Goal: Information Seeking & Learning: Check status

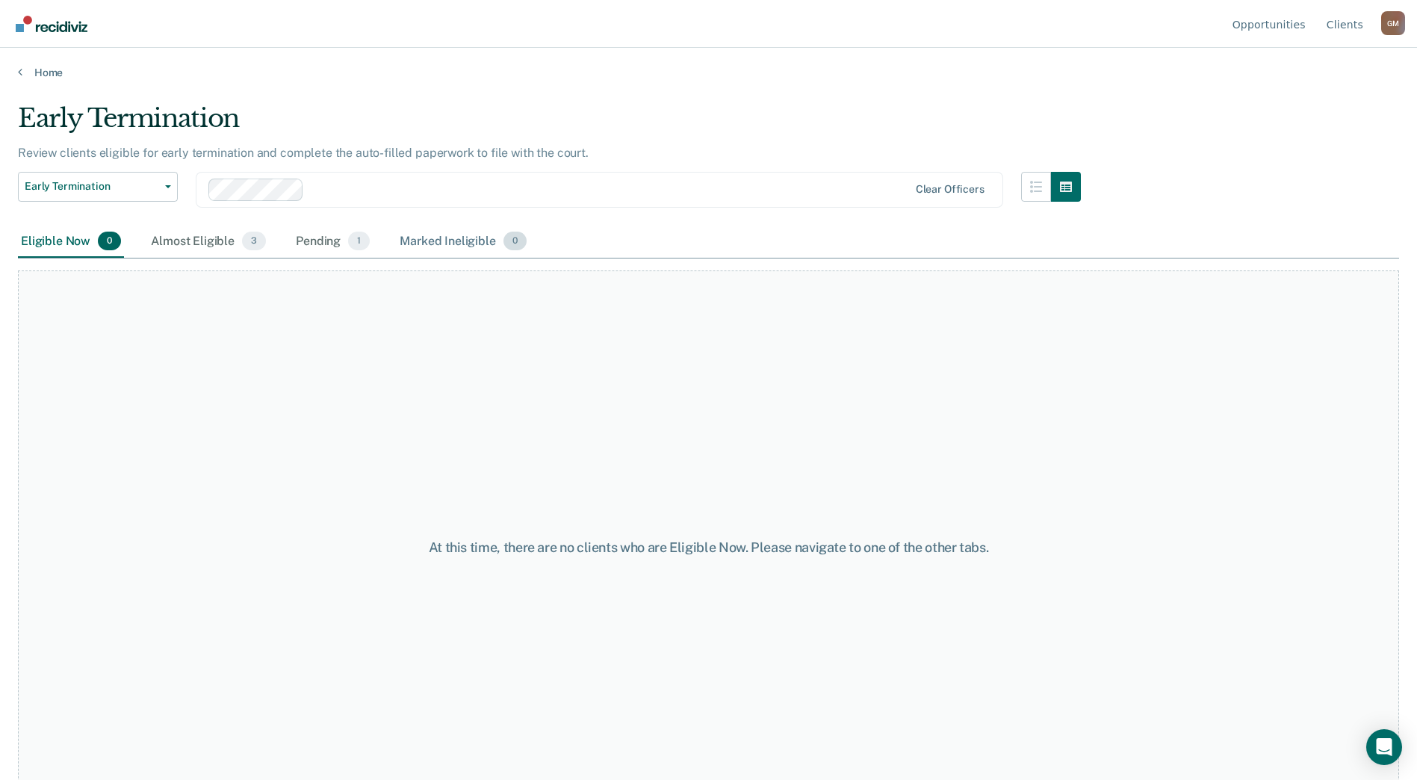
click at [462, 240] on div "Marked Ineligible 0" at bounding box center [463, 242] width 133 height 33
click at [196, 240] on div "Almost Eligible 3" at bounding box center [208, 242] width 121 height 33
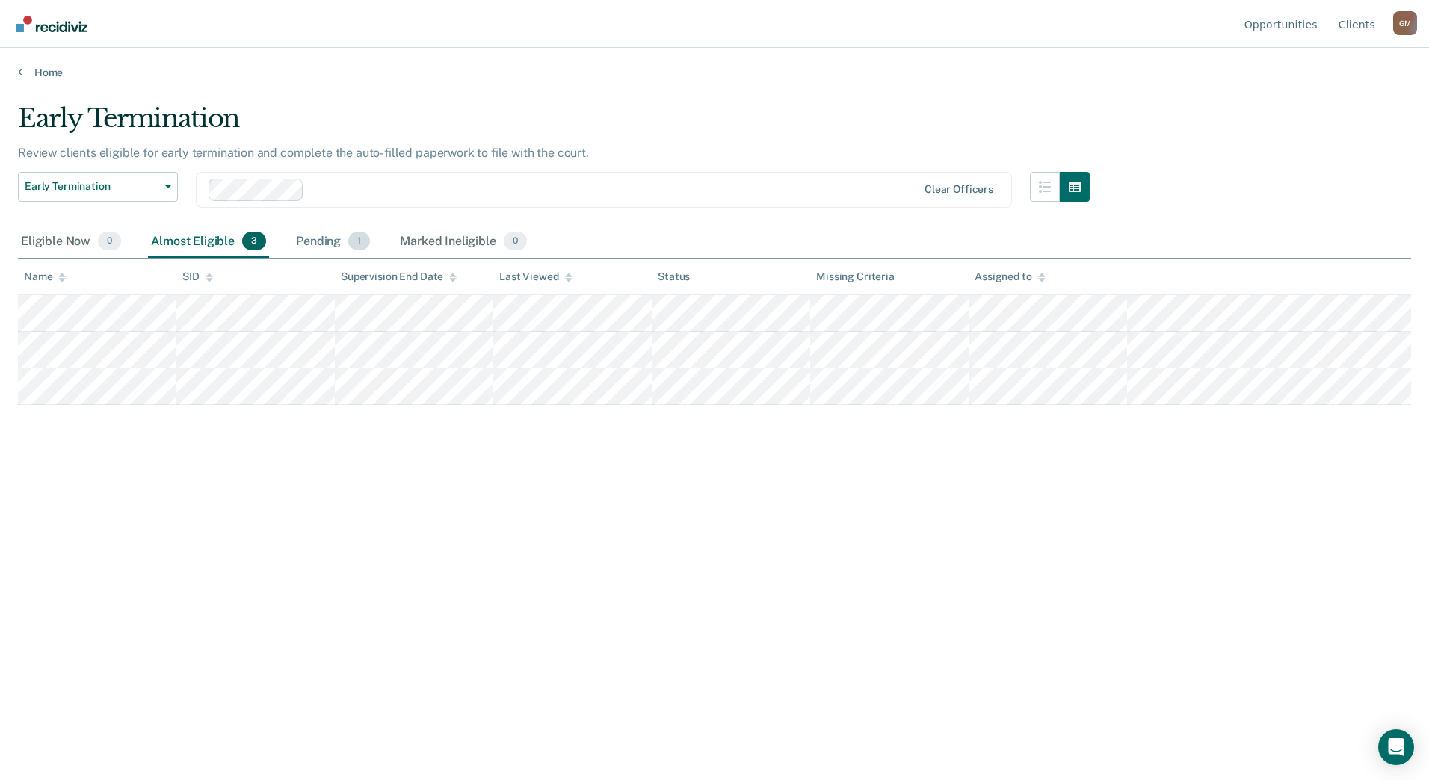
click at [314, 238] on div "Pending 1" at bounding box center [333, 242] width 80 height 33
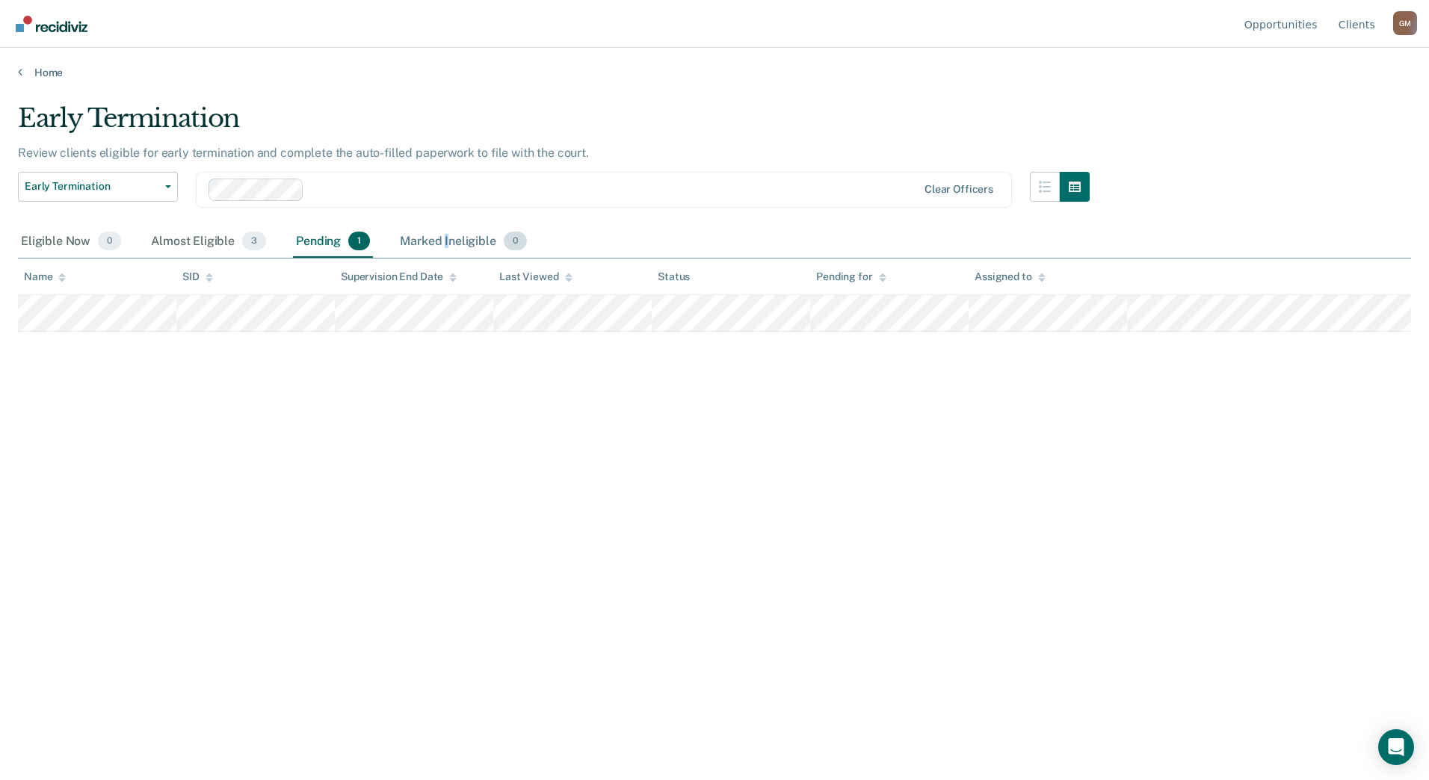
click at [447, 234] on div "Marked Ineligible 0" at bounding box center [463, 242] width 133 height 33
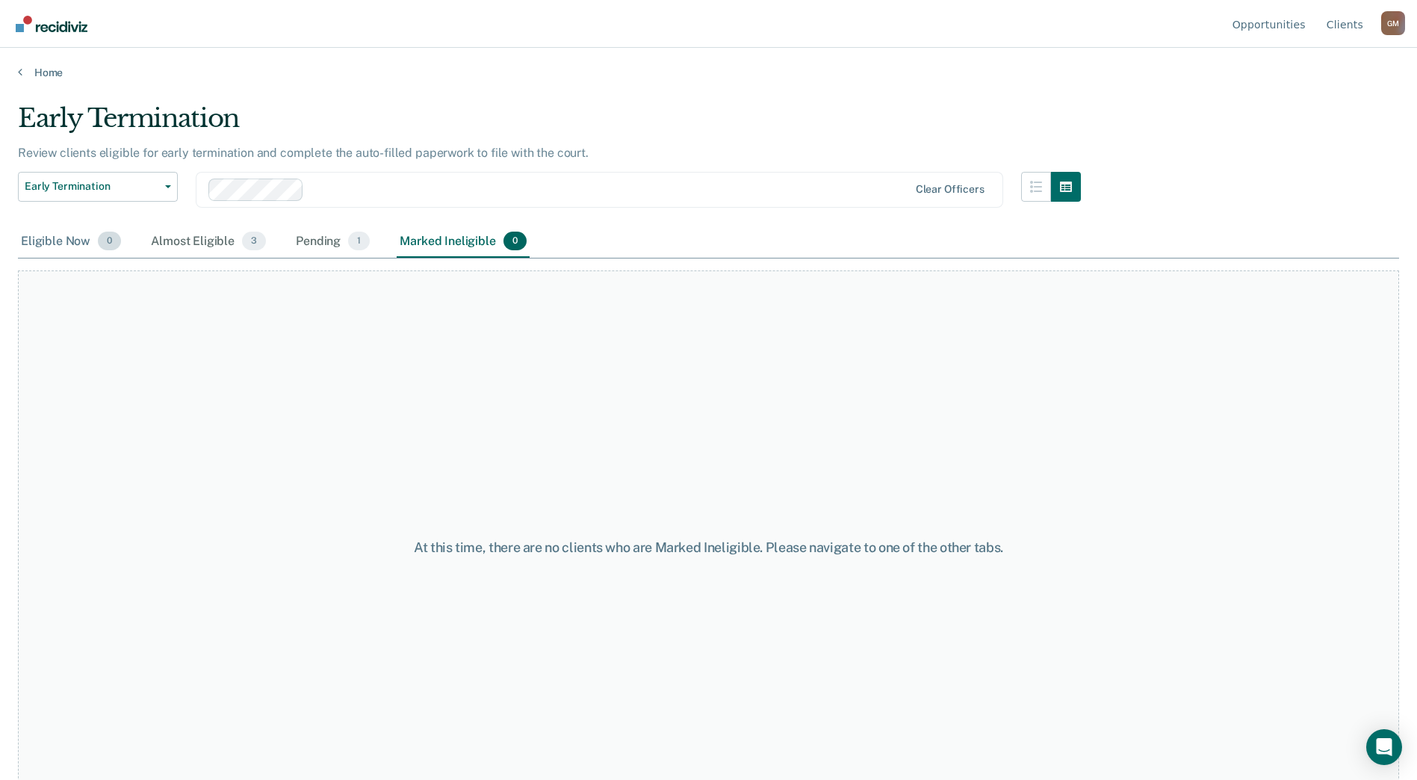
click at [50, 240] on div "Eligible Now 0" at bounding box center [71, 242] width 106 height 33
click at [450, 238] on div "Marked Ineligible 0" at bounding box center [463, 242] width 133 height 33
click at [323, 241] on div "Pending 1" at bounding box center [333, 242] width 80 height 33
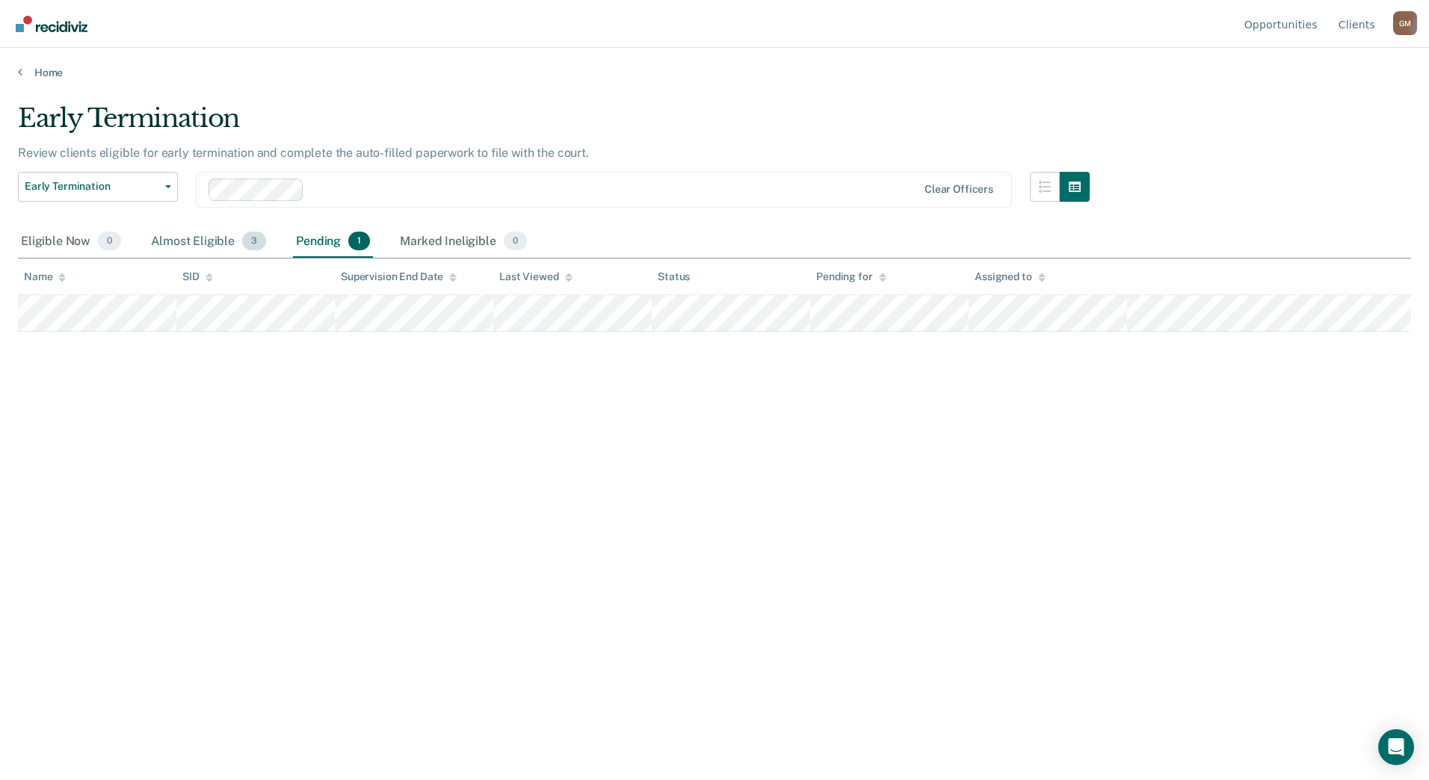
click at [179, 241] on div "Almost Eligible 3" at bounding box center [208, 242] width 121 height 33
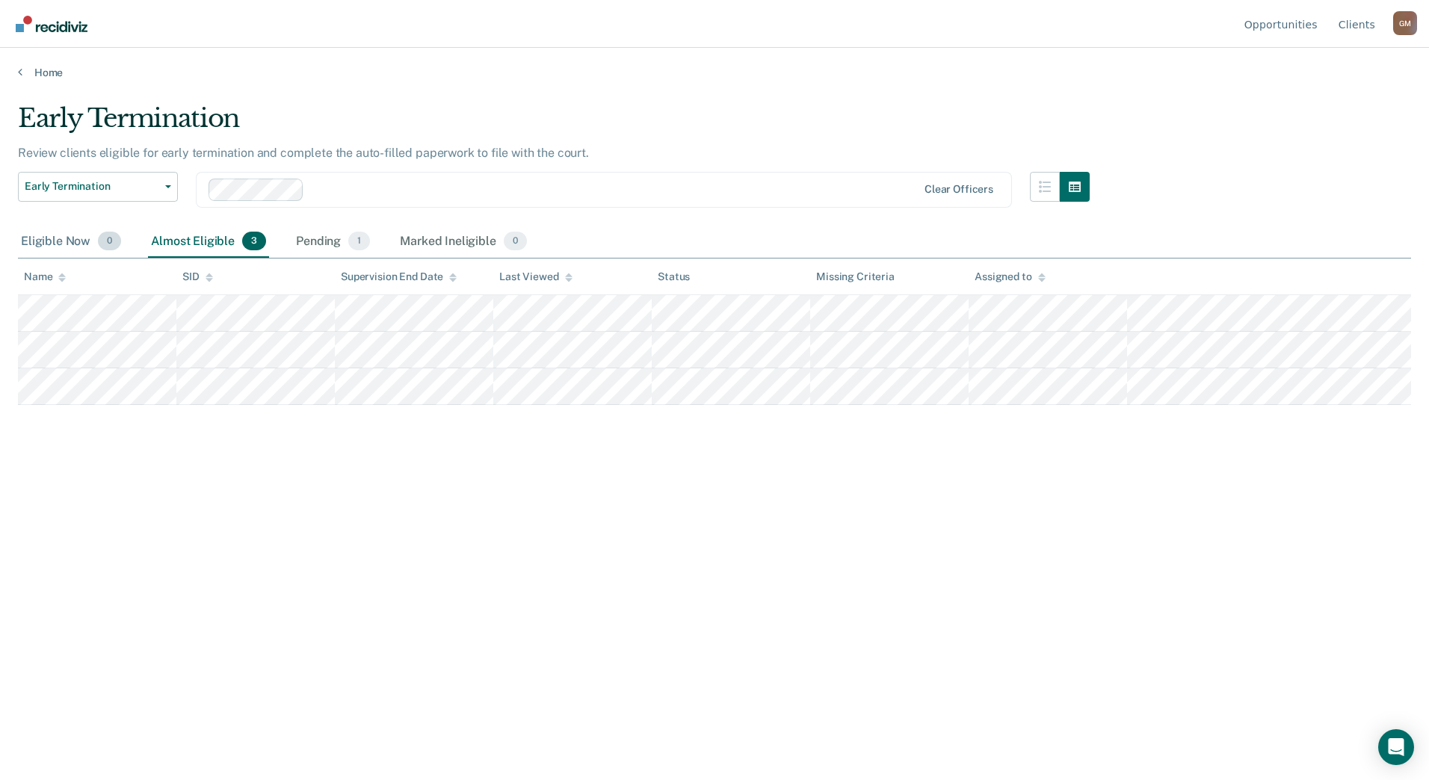
click at [37, 243] on div "Eligible Now 0" at bounding box center [71, 242] width 106 height 33
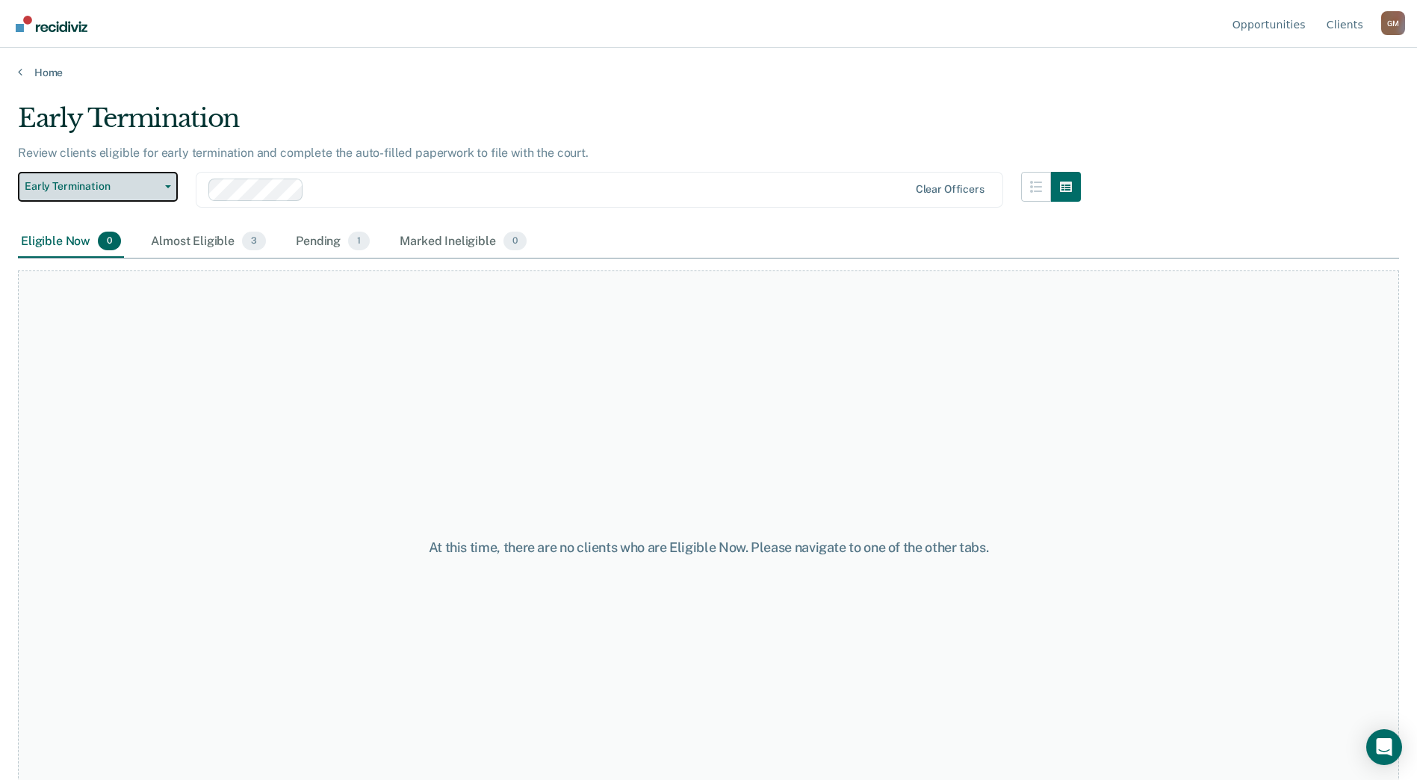
click at [166, 187] on icon "button" at bounding box center [168, 186] width 6 height 3
click at [143, 206] on div "Early Termination" at bounding box center [90, 217] width 120 height 24
click at [42, 72] on link "Home" at bounding box center [709, 72] width 1382 height 13
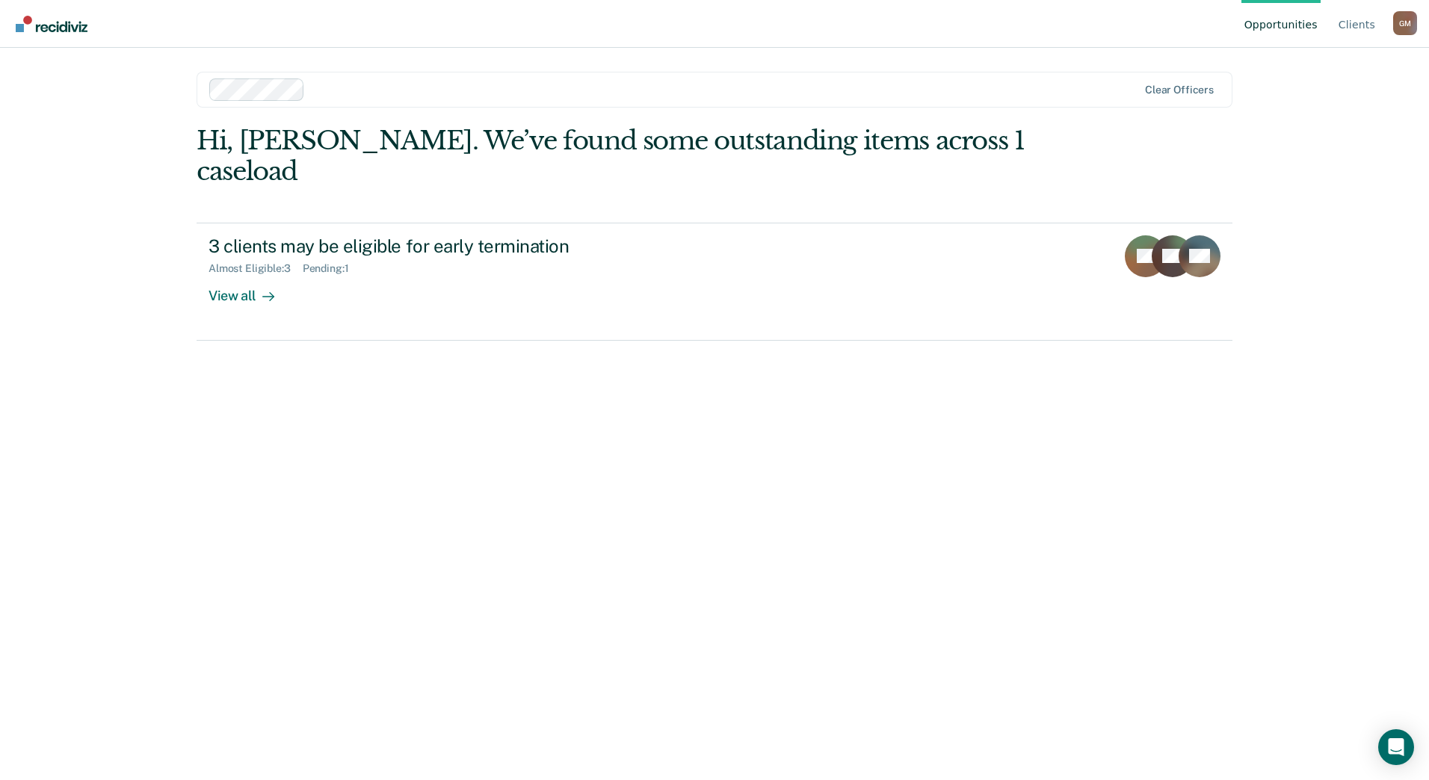
click at [885, 126] on div "Hi, [PERSON_NAME]. We’ve found some outstanding items across 1 caseload" at bounding box center [611, 156] width 829 height 61
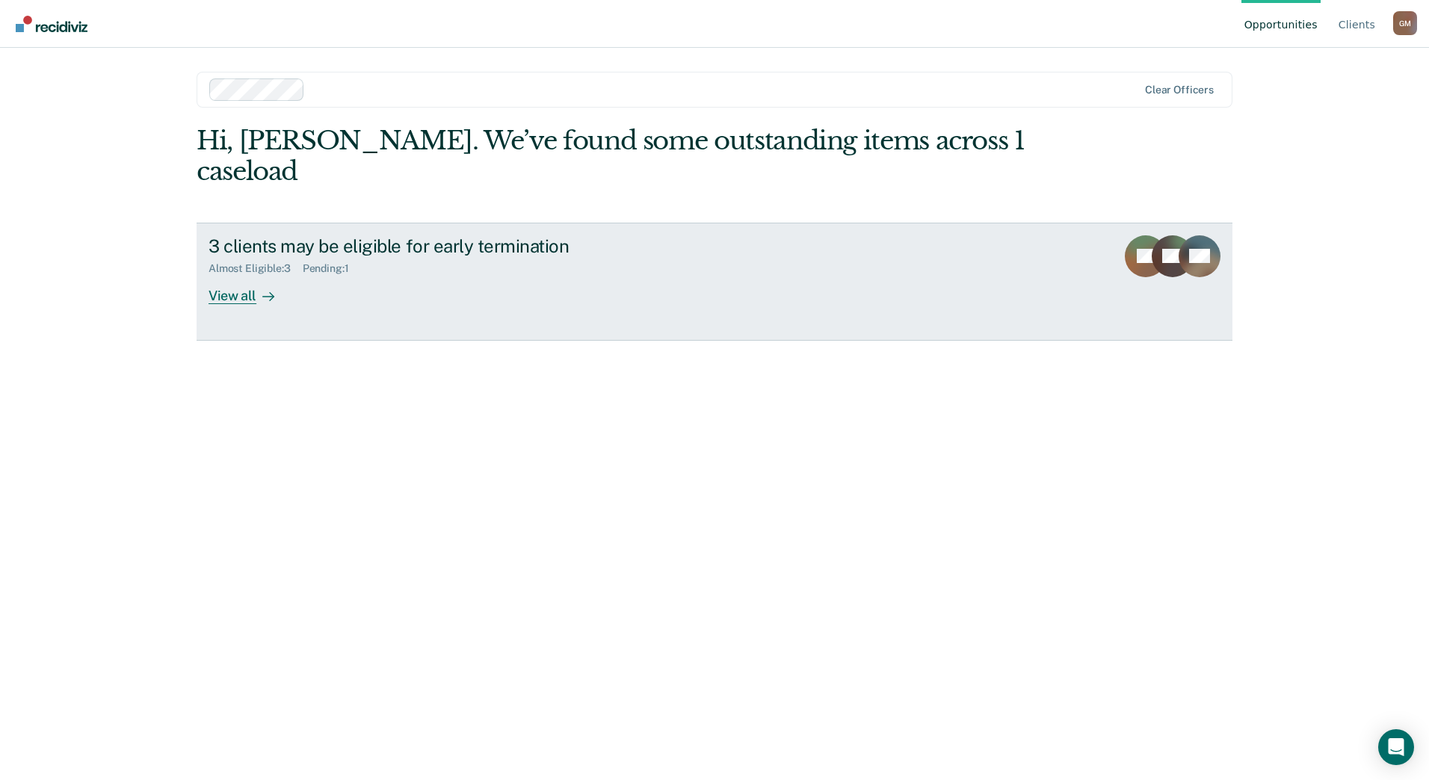
click at [229, 275] on div "View all" at bounding box center [250, 289] width 84 height 29
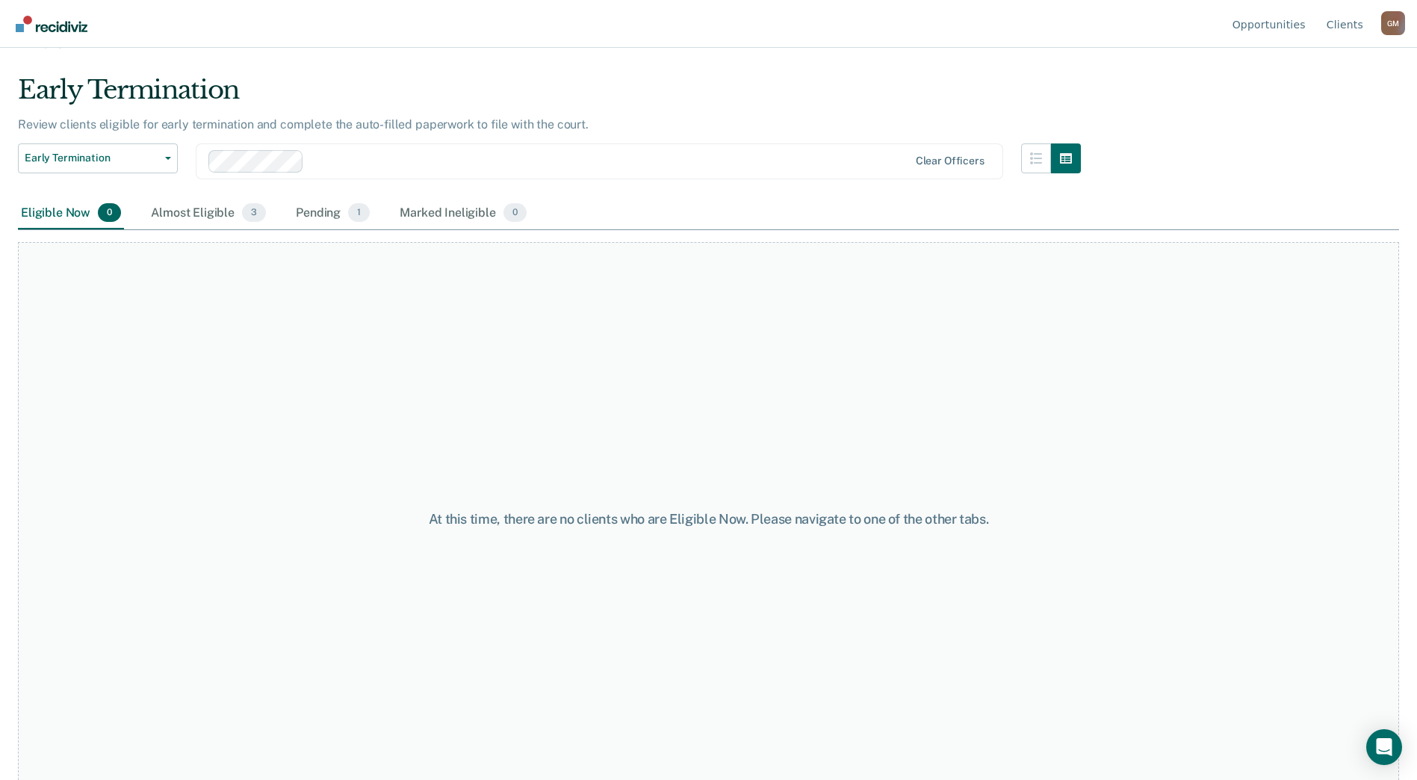
scroll to position [43, 0]
